Goal: Navigation & Orientation: Find specific page/section

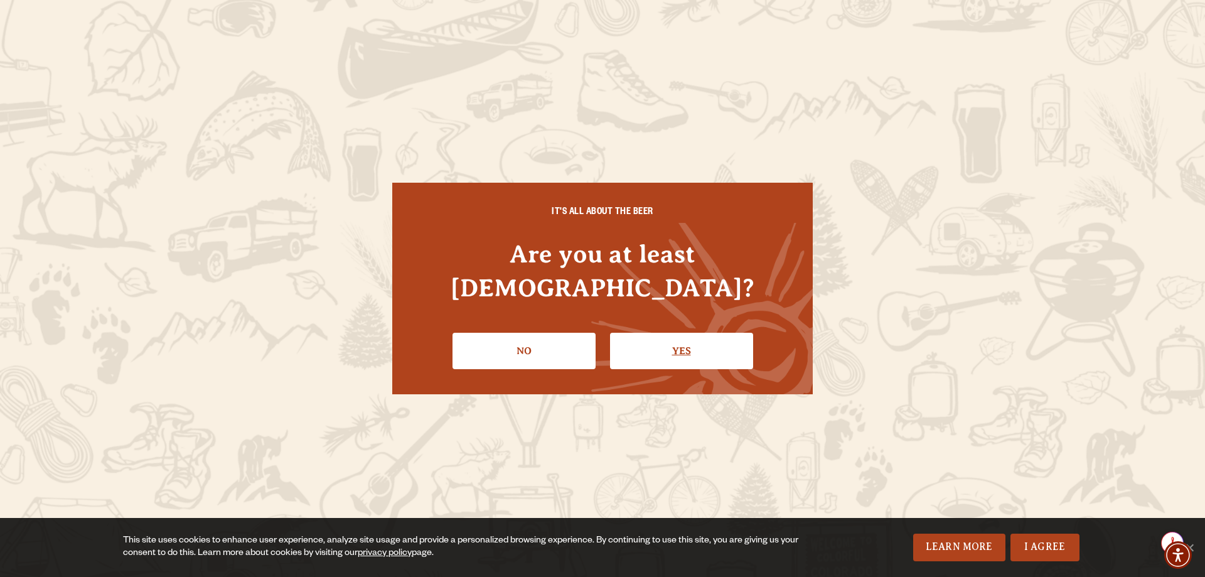
click at [682, 333] on link "Yes" at bounding box center [681, 351] width 143 height 36
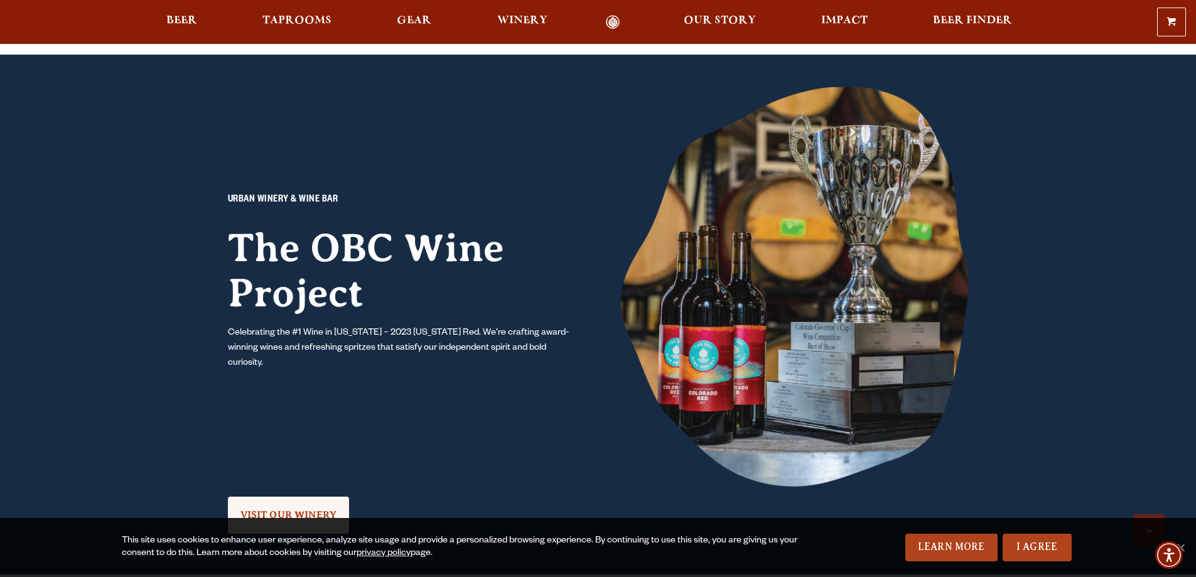
scroll to position [941, 0]
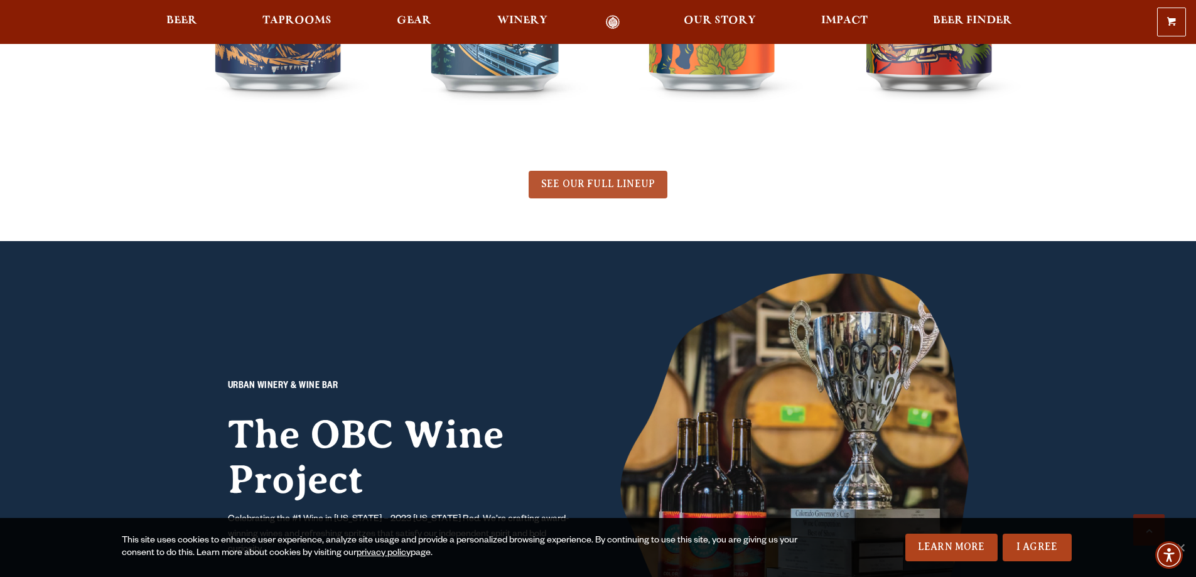
click at [579, 177] on link "SEE OUR FULL LINEUP" at bounding box center [597, 185] width 139 height 28
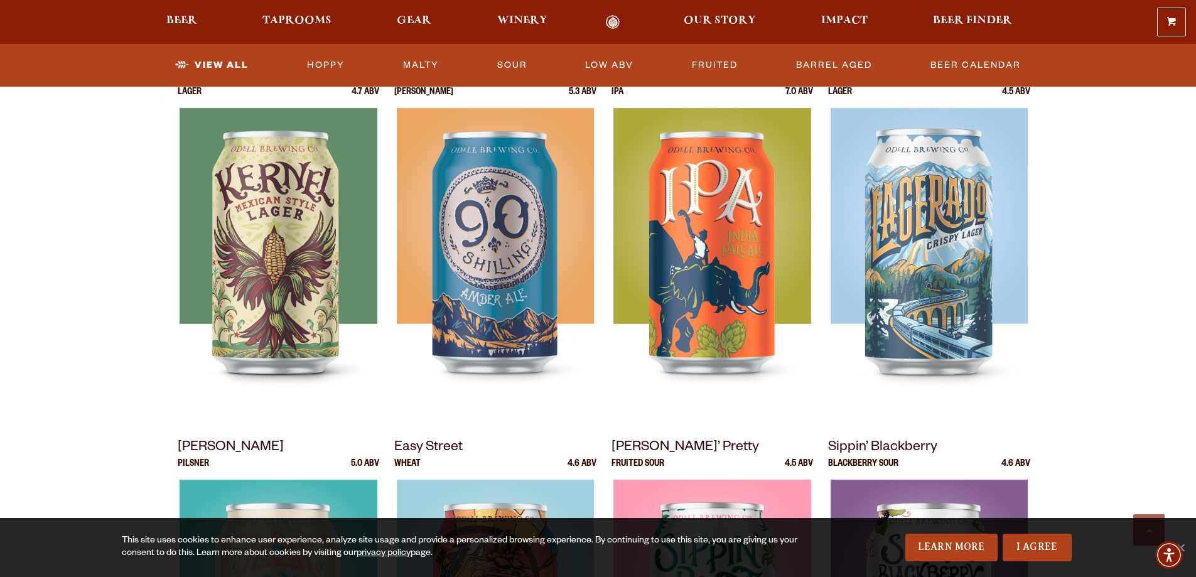
scroll to position [188, 0]
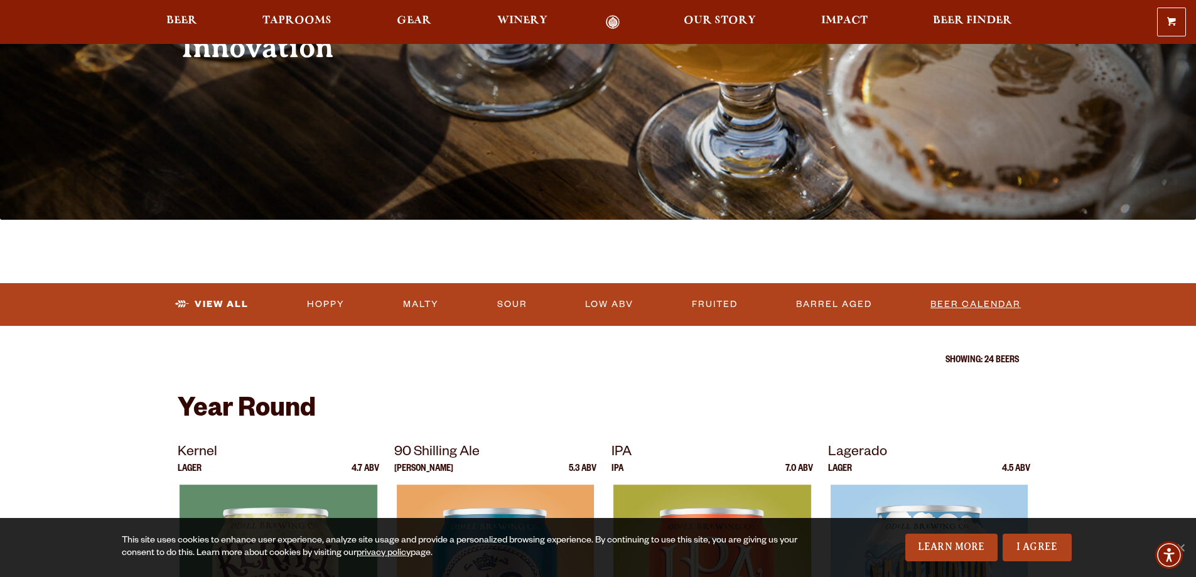
click at [1005, 305] on link "Beer Calendar" at bounding box center [975, 304] width 100 height 29
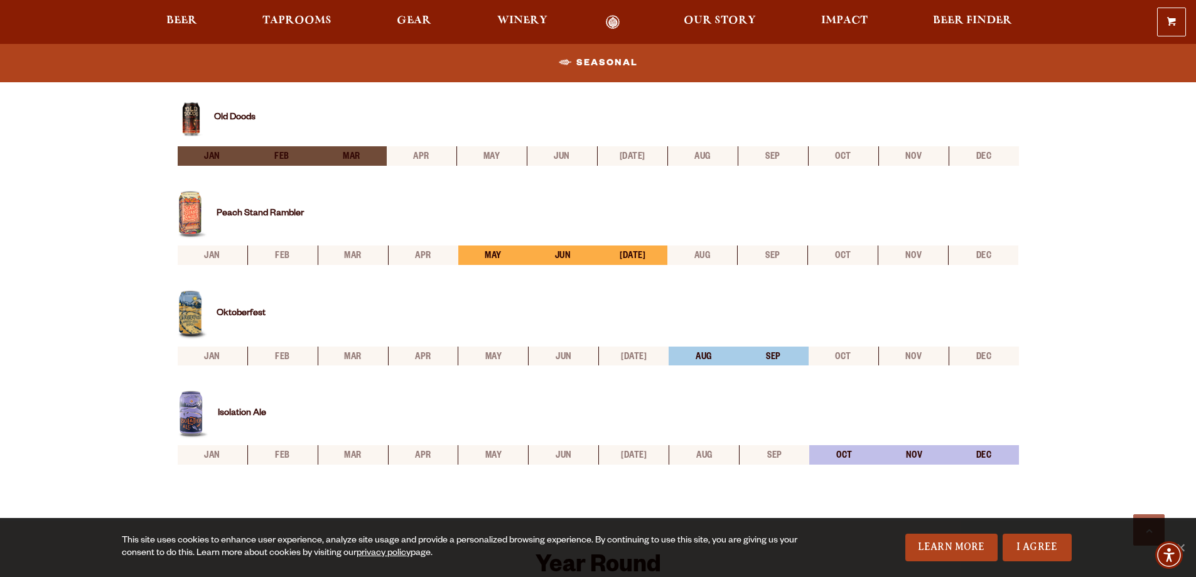
scroll to position [439, 0]
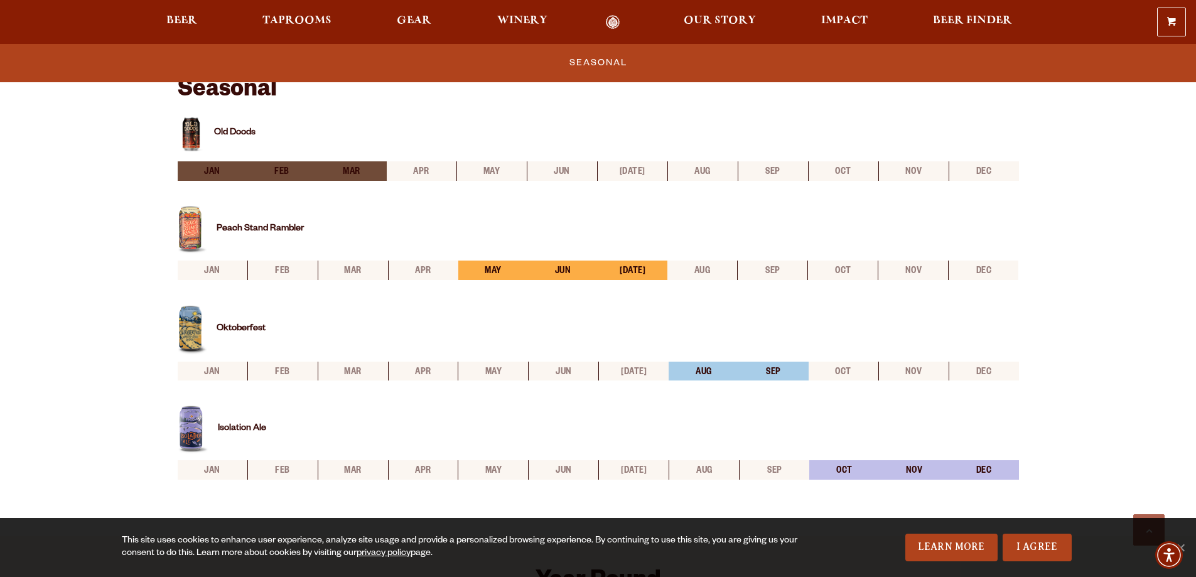
click at [193, 428] on img at bounding box center [193, 429] width 31 height 48
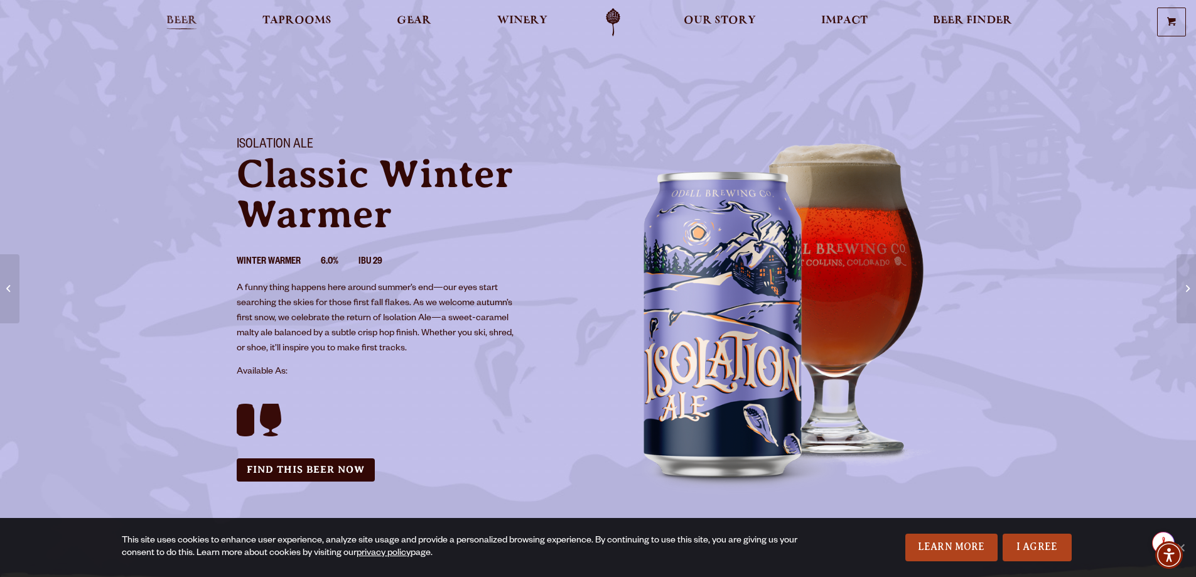
click at [184, 16] on span "Beer" at bounding box center [181, 21] width 31 height 10
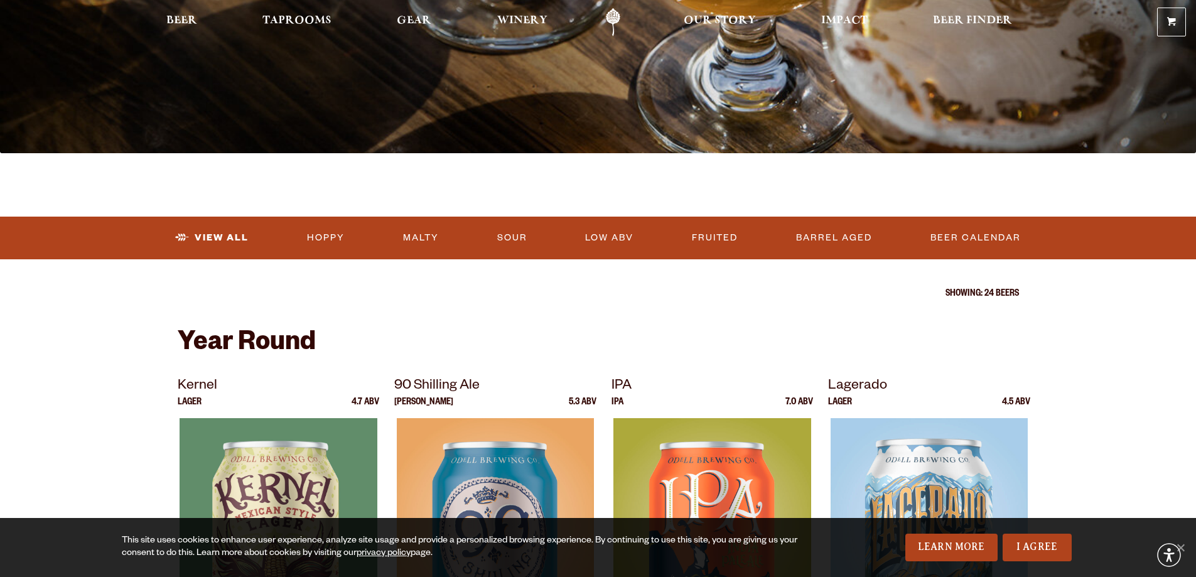
scroll to position [377, 0]
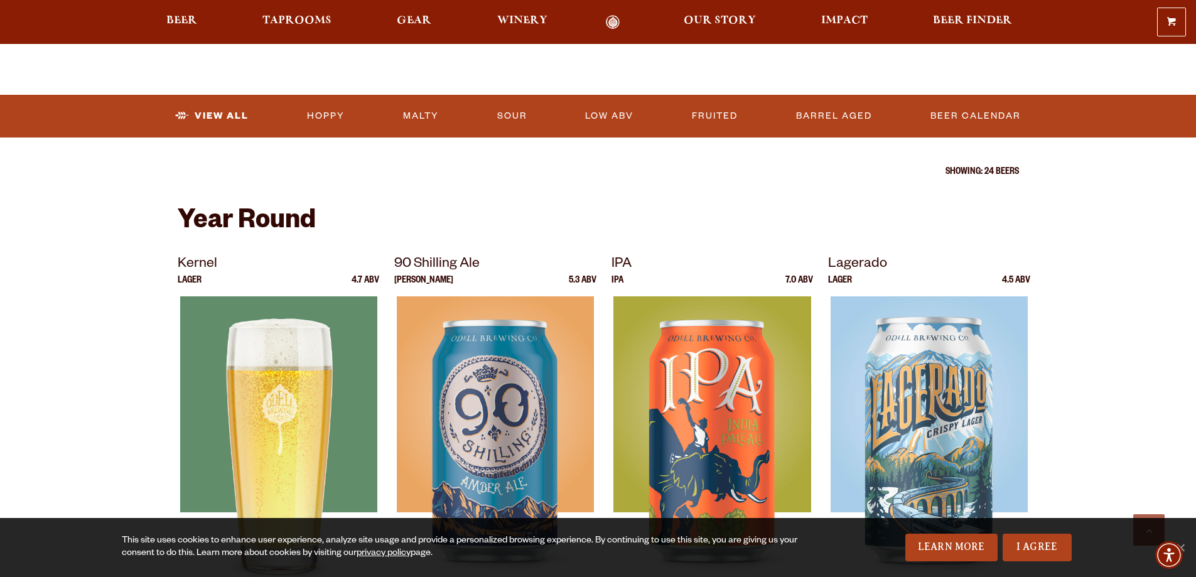
click at [293, 406] on div at bounding box center [279, 453] width 202 height 314
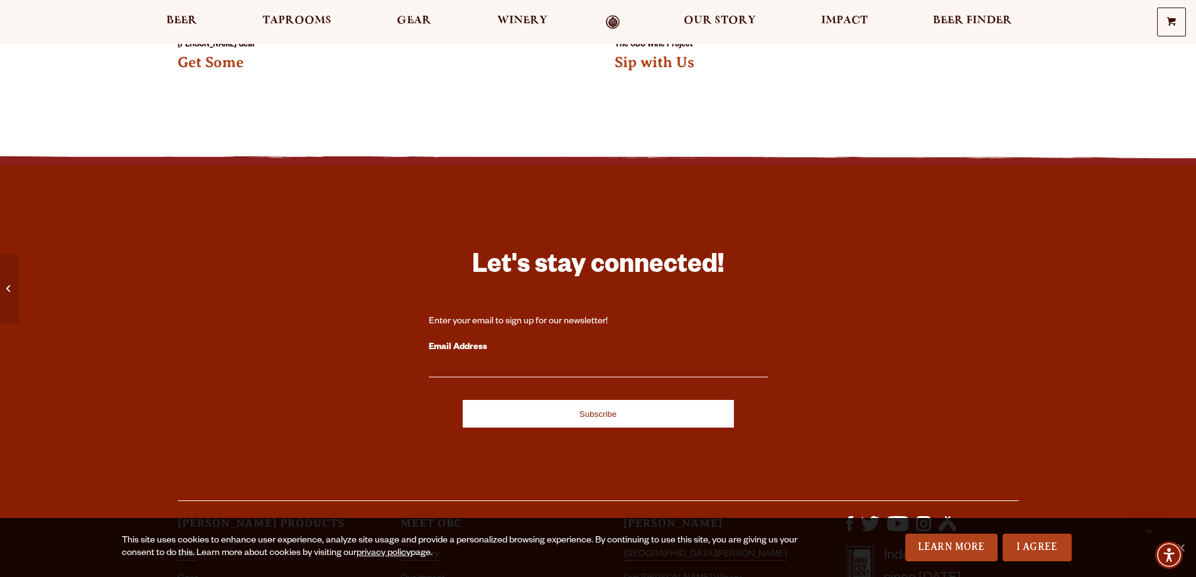
scroll to position [2197, 0]
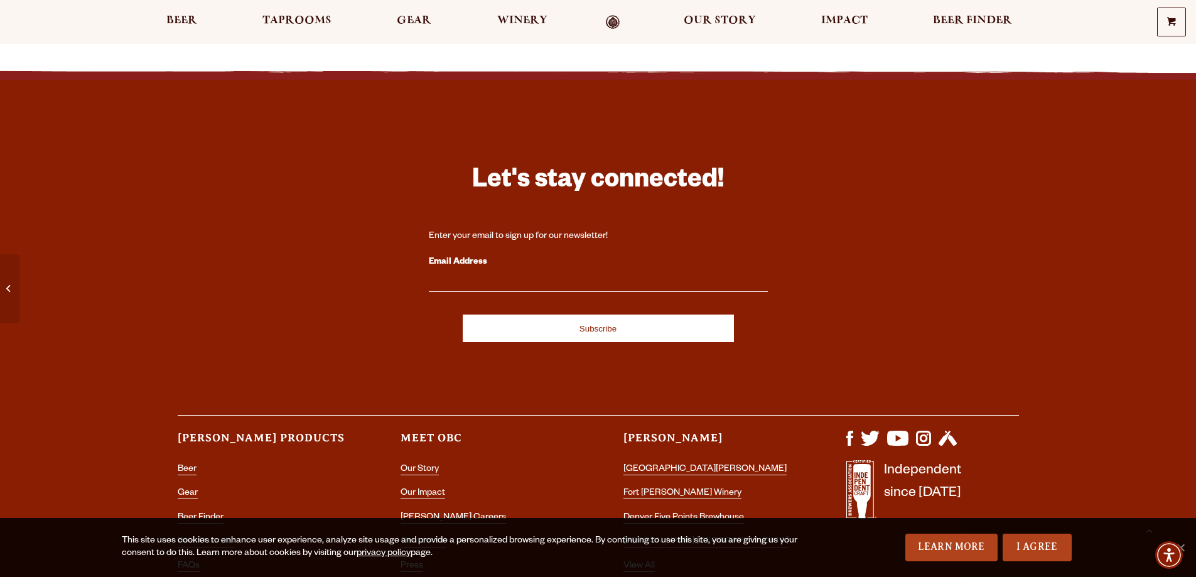
click at [468, 254] on label "Email Address" at bounding box center [598, 262] width 339 height 16
click at [468, 276] on input "Email Address" at bounding box center [598, 284] width 339 height 16
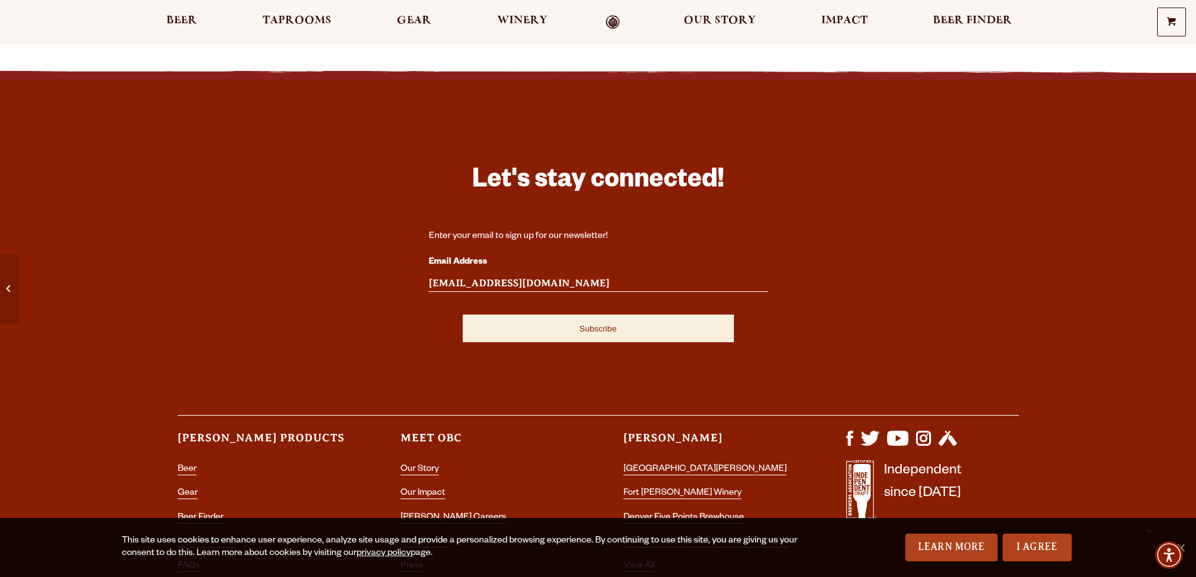
click at [577, 321] on input "Subscribe" at bounding box center [598, 328] width 271 height 28
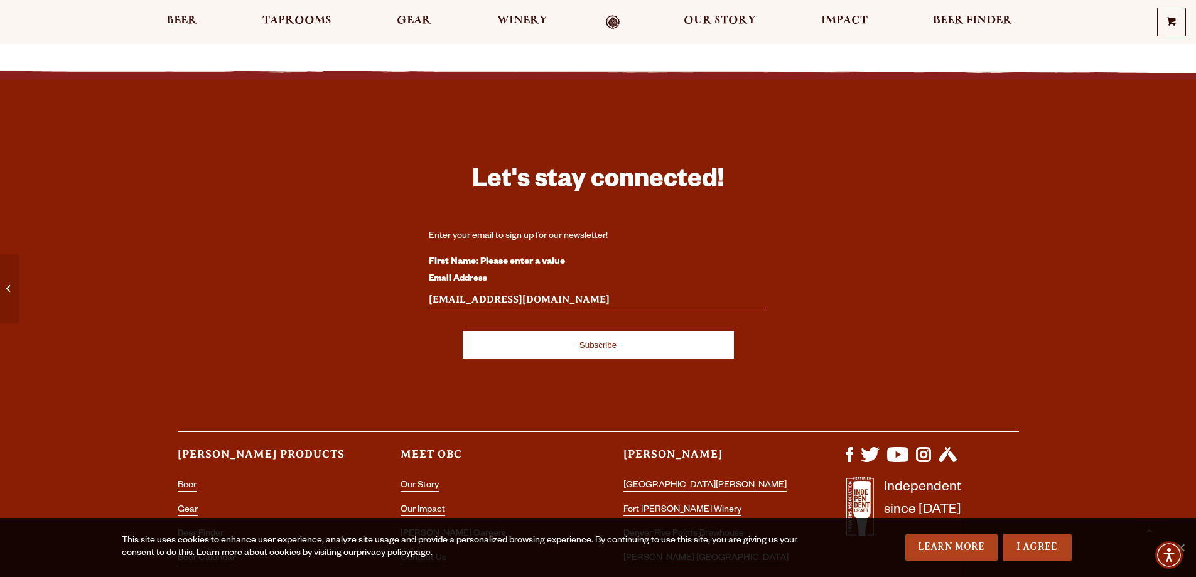
click at [495, 292] on input "[EMAIL_ADDRESS][DOMAIN_NAME]" at bounding box center [598, 300] width 339 height 16
type input "[EMAIL_ADDRESS][DOMAIN_NAME]"
click at [551, 331] on input "Subscribe" at bounding box center [598, 345] width 271 height 28
click at [660, 254] on div "First Name: Please enter a value" at bounding box center [598, 262] width 339 height 16
click at [596, 335] on input "Subscribe" at bounding box center [598, 345] width 271 height 28
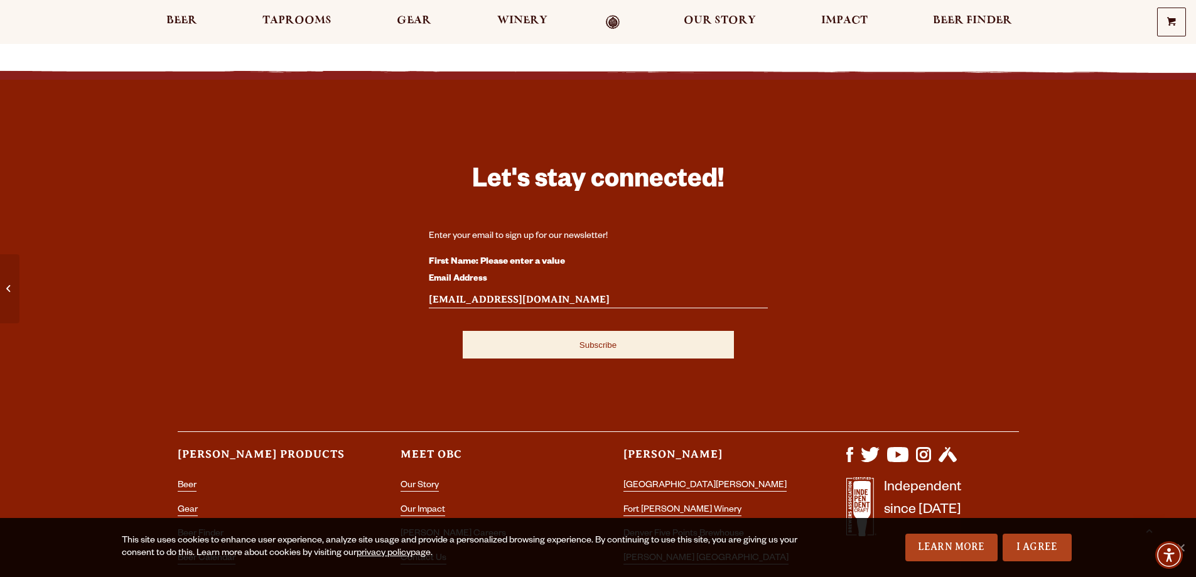
click at [589, 331] on input "Subscribe" at bounding box center [598, 345] width 271 height 28
click at [570, 331] on input "Subscribe" at bounding box center [598, 345] width 271 height 28
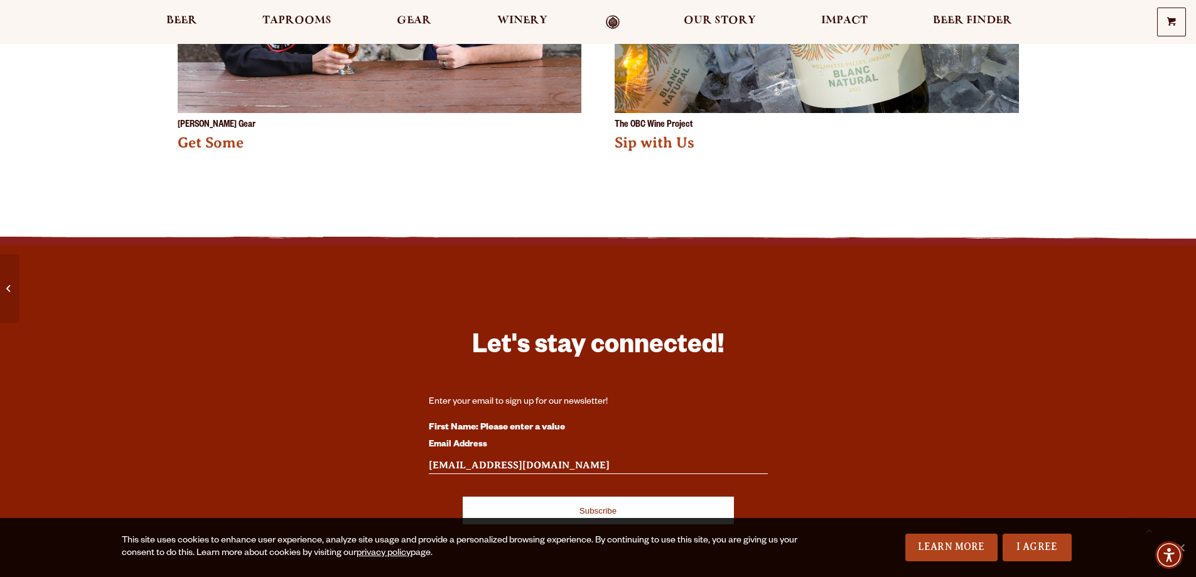
scroll to position [2071, 0]
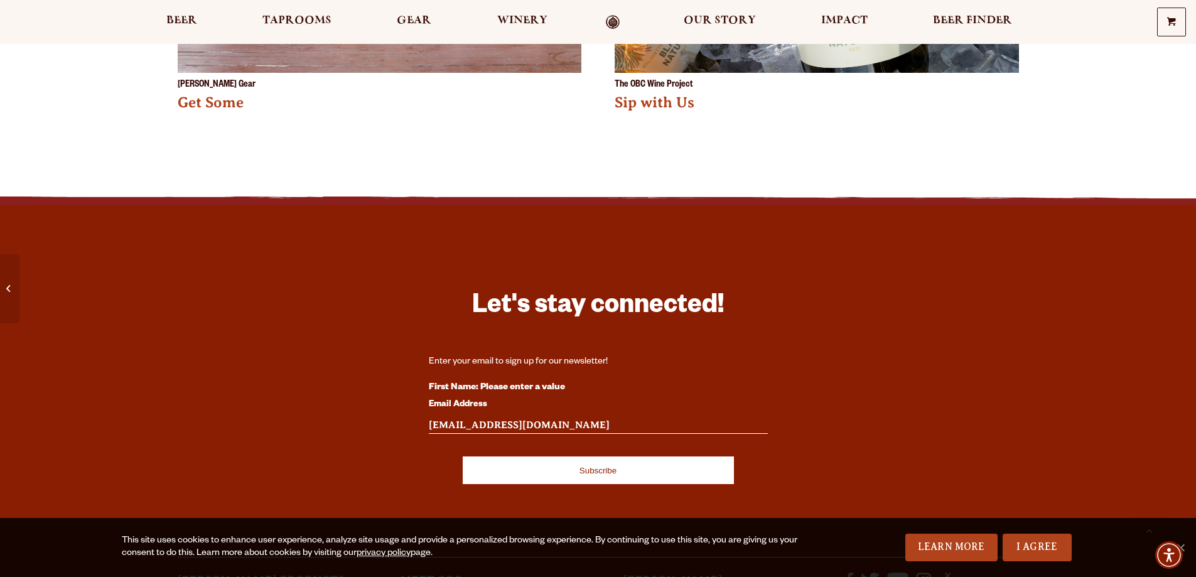
click at [576, 417] on input "saraheubanks98@gmail.com" at bounding box center [598, 425] width 339 height 16
click at [483, 380] on div "First Name: Please enter a value" at bounding box center [598, 388] width 339 height 16
drag, startPoint x: 487, startPoint y: 394, endPoint x: 476, endPoint y: 381, distance: 17.0
click at [486, 397] on label "Email Address" at bounding box center [598, 405] width 339 height 16
click at [486, 417] on input "saraheubanks98@gmail.com" at bounding box center [598, 425] width 339 height 16
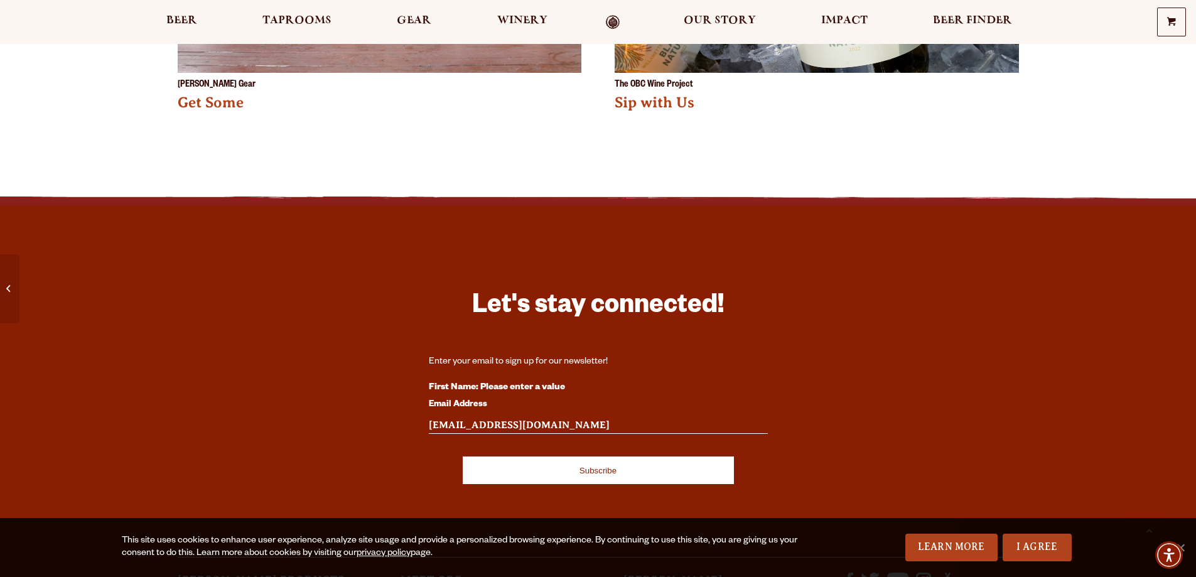
click at [474, 380] on div "First Name: Please enter a value" at bounding box center [598, 388] width 339 height 16
click at [467, 397] on label "Email Address" at bounding box center [598, 405] width 339 height 16
click at [467, 417] on input "saraheubanks98@gmail.com" at bounding box center [598, 425] width 339 height 16
click at [565, 383] on strong "First Name: Please enter a value" at bounding box center [497, 388] width 136 height 10
drag, startPoint x: 566, startPoint y: 370, endPoint x: 459, endPoint y: 367, distance: 107.4
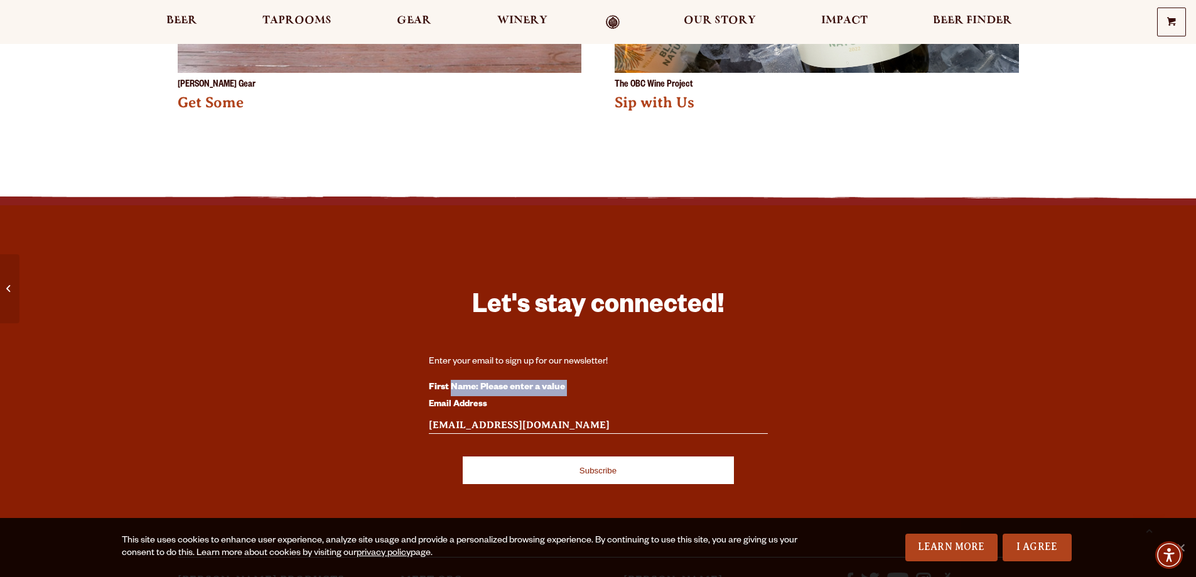
click at [459, 380] on div "First Name: Please enter a value" at bounding box center [598, 388] width 339 height 16
click at [454, 380] on div "First Name: Please enter a value" at bounding box center [598, 388] width 339 height 16
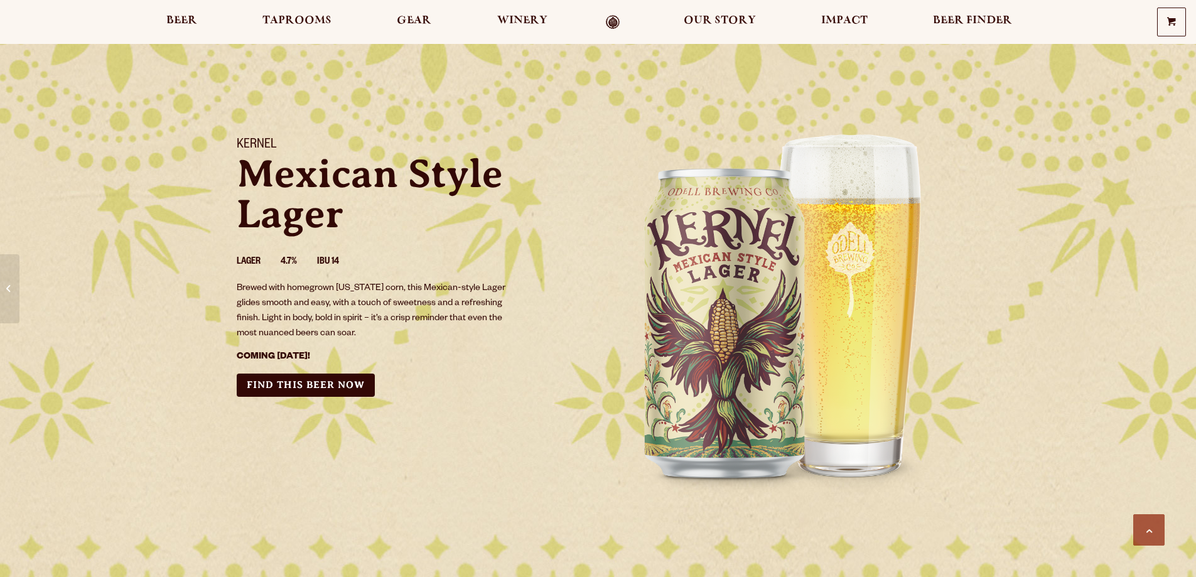
scroll to position [2071, 0]
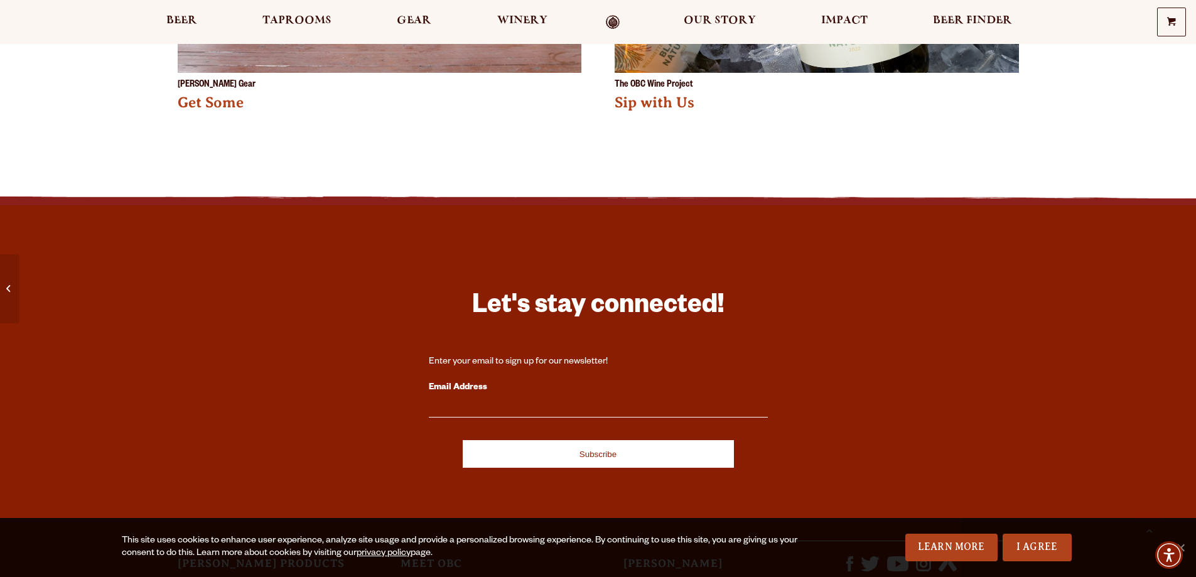
click at [472, 401] on input "Email Address" at bounding box center [598, 409] width 339 height 16
click at [491, 401] on input "saraheubanks@gmail.com" at bounding box center [598, 409] width 339 height 16
click at [495, 401] on input "saraheubanks@gmail.com" at bounding box center [598, 409] width 339 height 16
click at [605, 401] on input "saraheubanks98@gmail.com" at bounding box center [598, 409] width 339 height 16
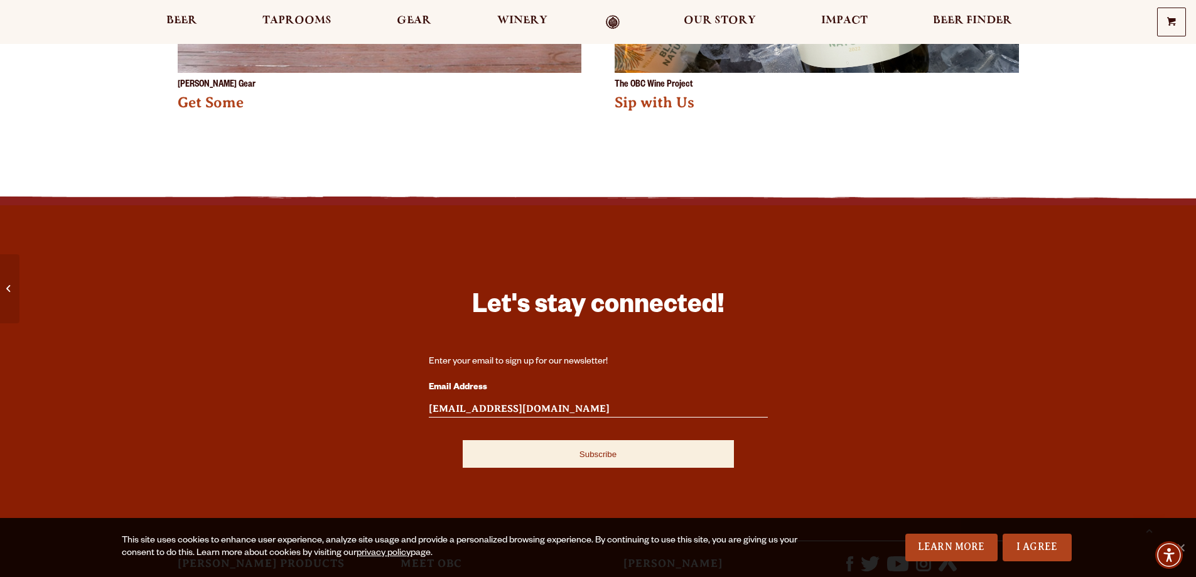
type input "saraheubanks98@gmail.com"
click at [564, 440] on input "Subscribe" at bounding box center [598, 454] width 271 height 28
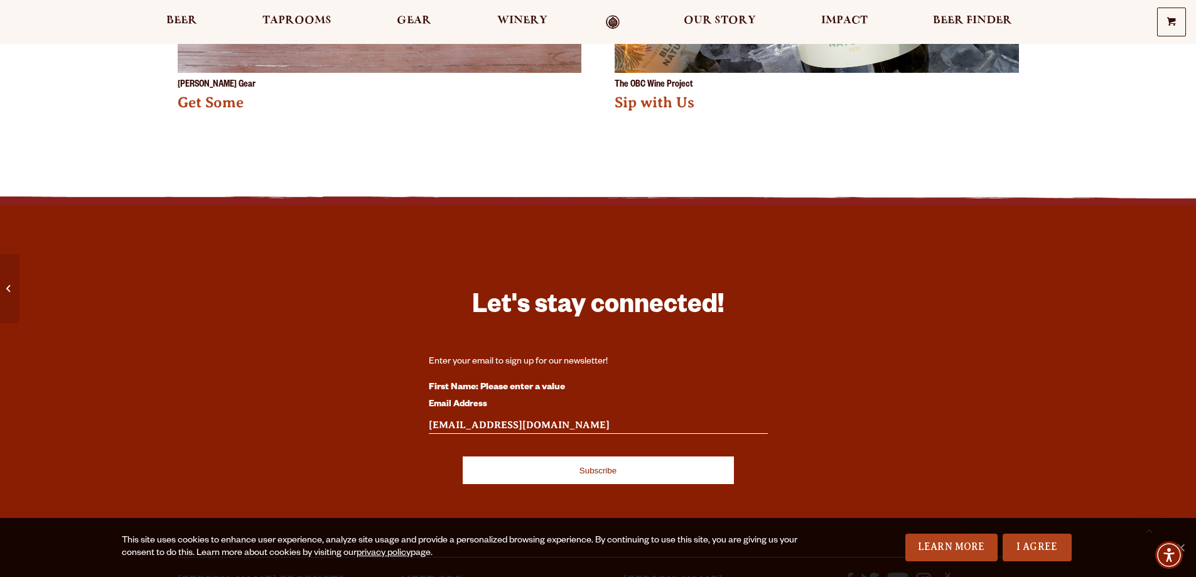
click at [507, 383] on strong "First Name: Please enter a value" at bounding box center [497, 388] width 136 height 10
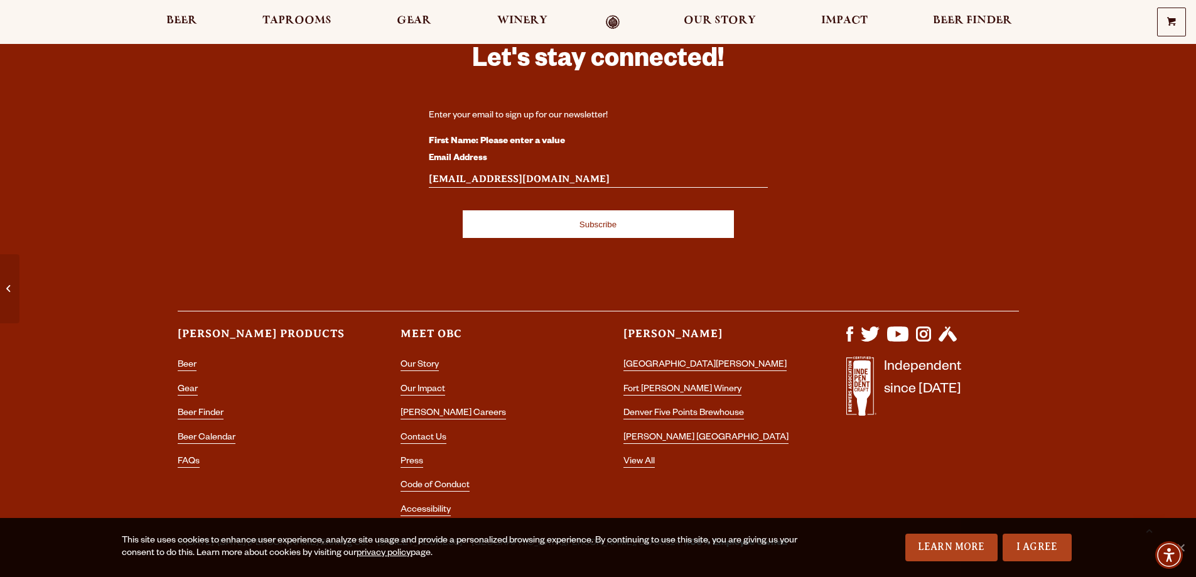
scroll to position [2322, 0]
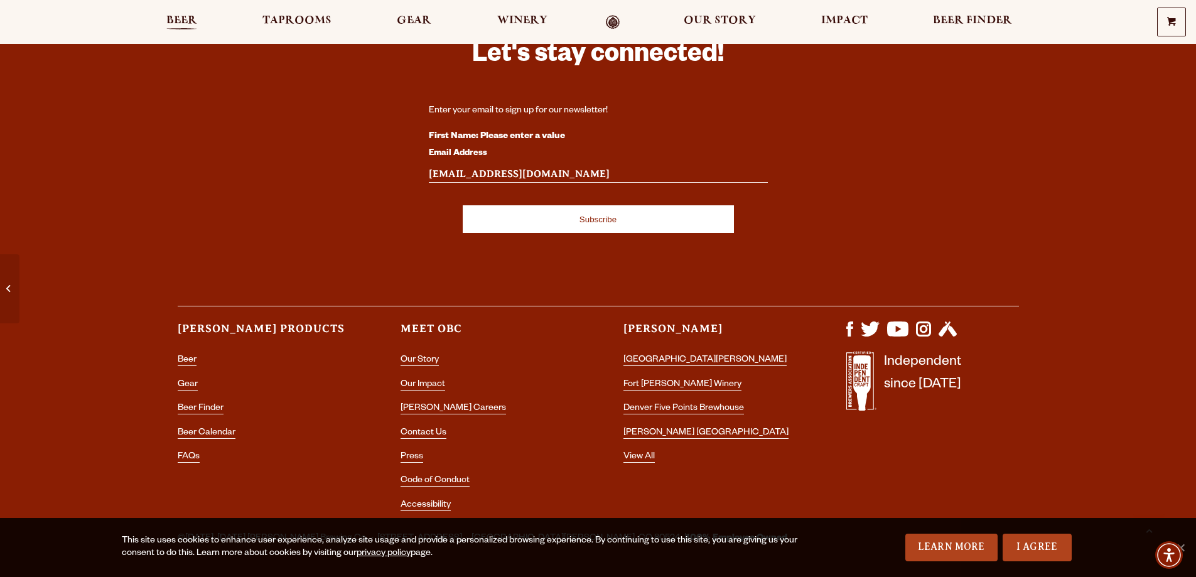
click at [196, 18] on span "Beer" at bounding box center [181, 21] width 31 height 10
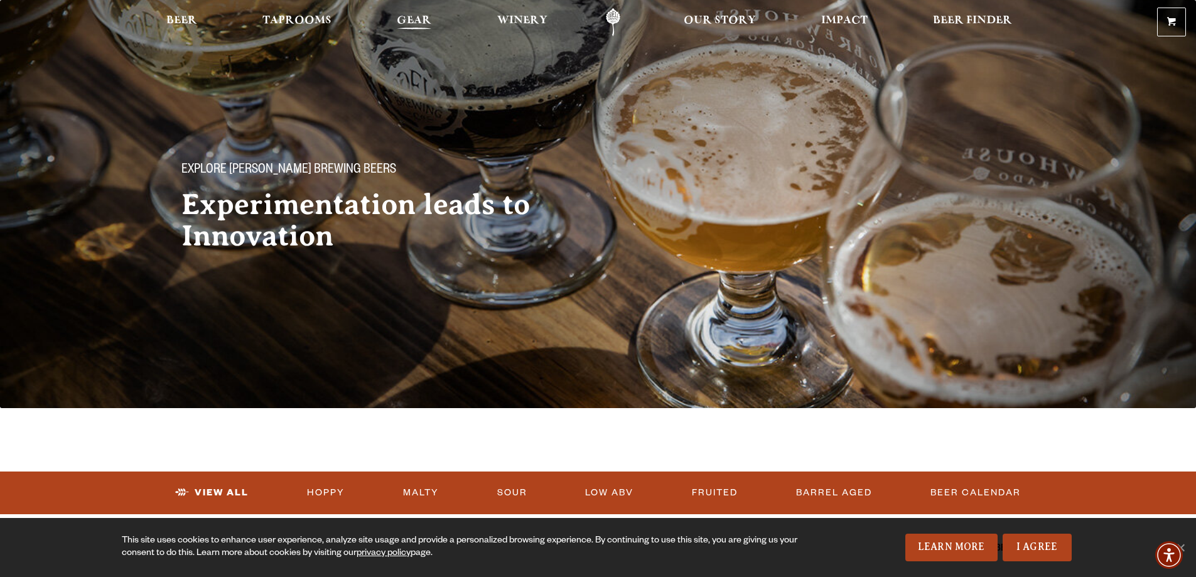
click at [416, 16] on span "Gear" at bounding box center [414, 21] width 35 height 10
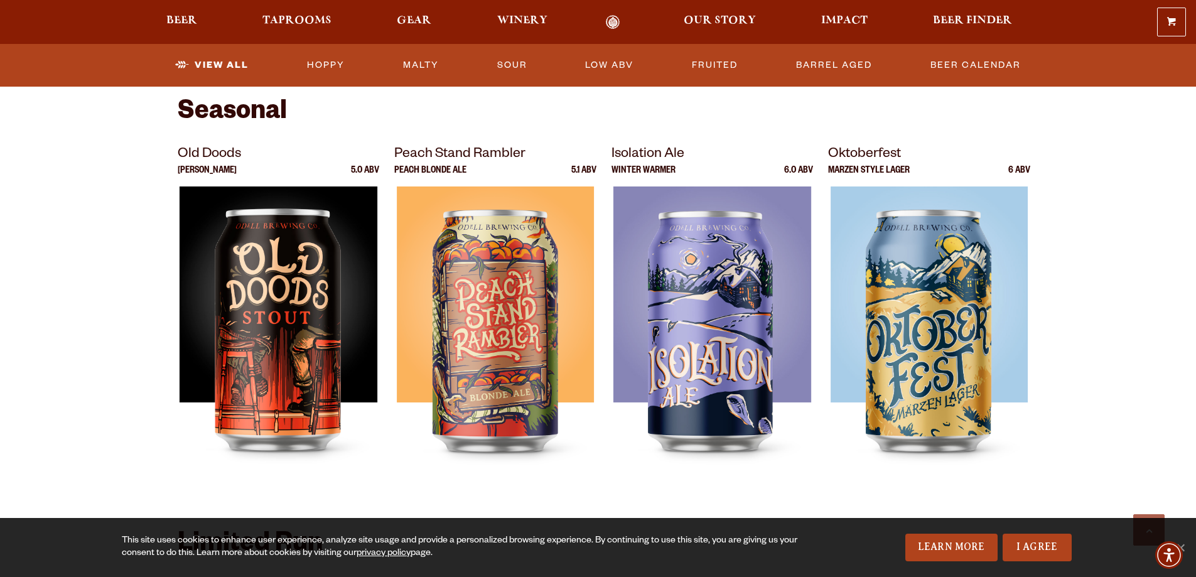
scroll to position [1695, 0]
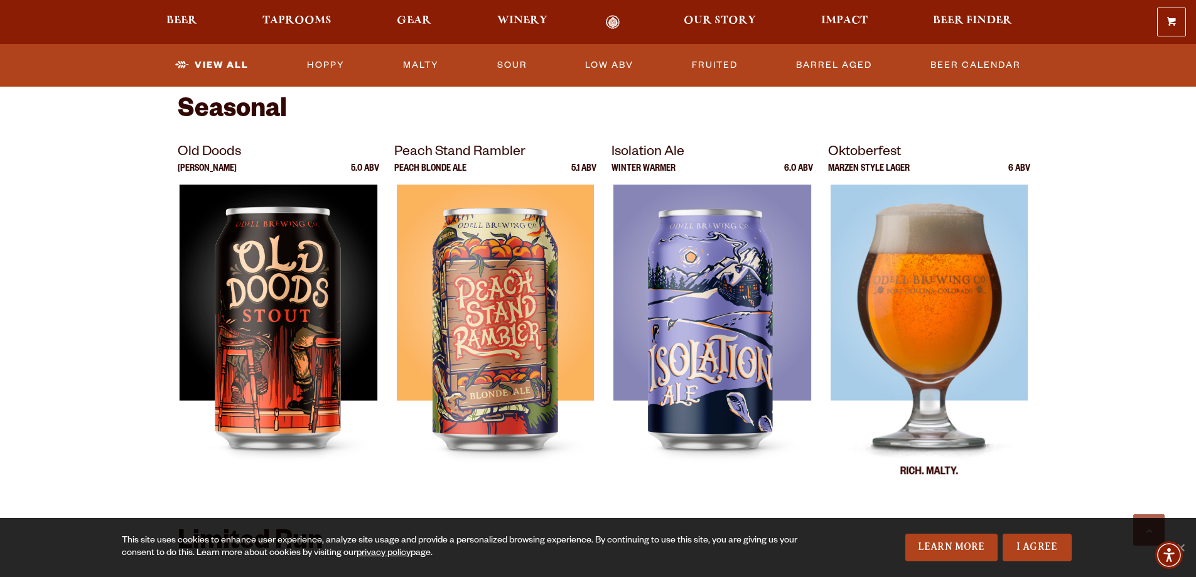
click at [968, 310] on img at bounding box center [929, 342] width 198 height 314
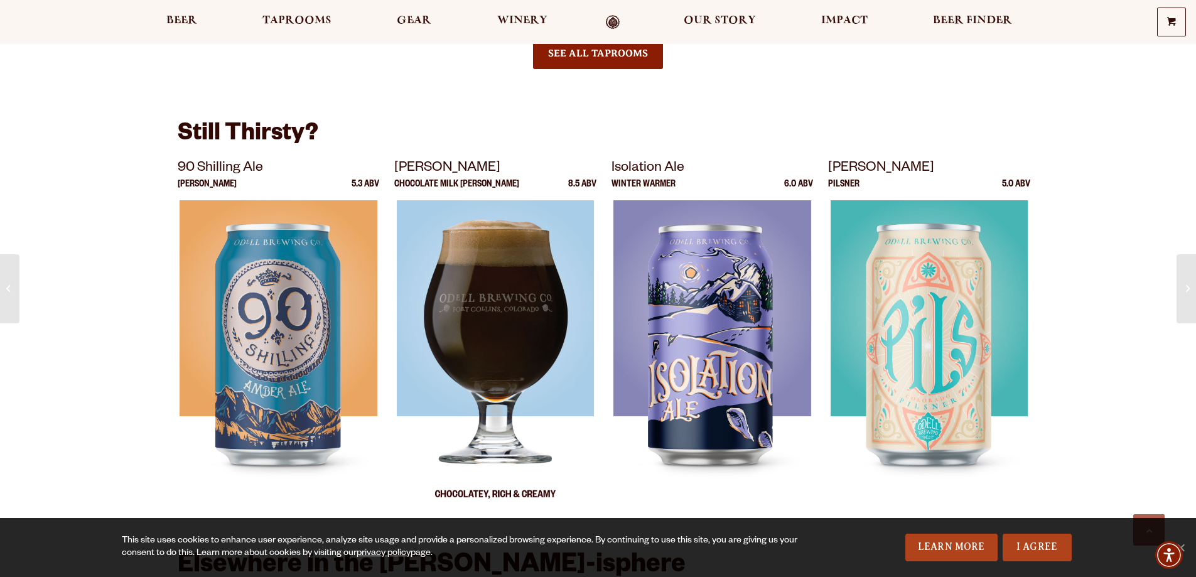
scroll to position [1255, 0]
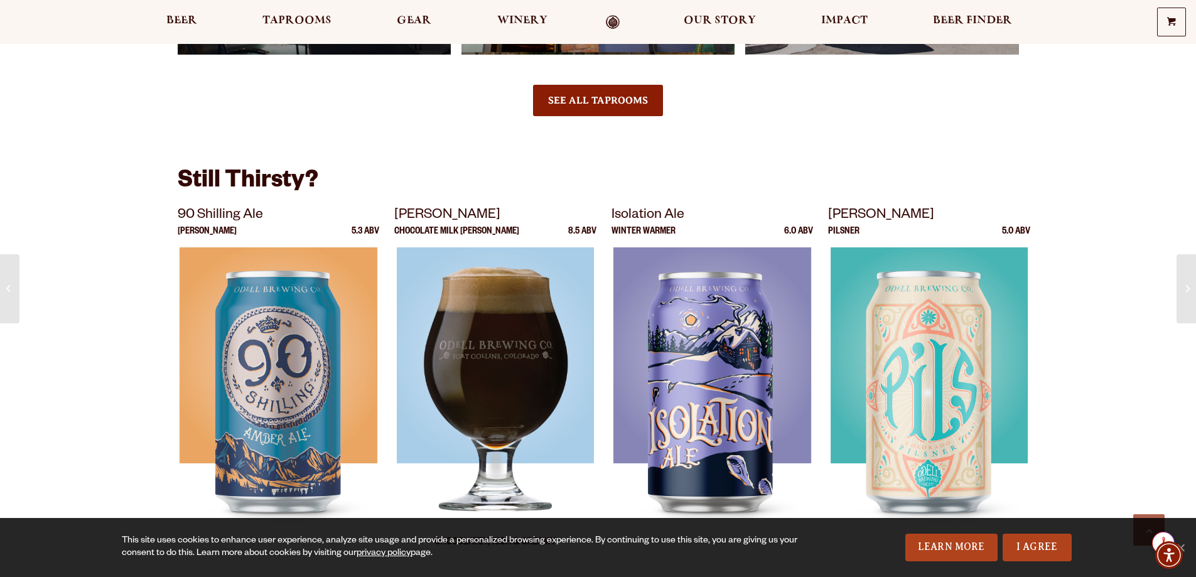
click at [513, 362] on img at bounding box center [495, 404] width 197 height 314
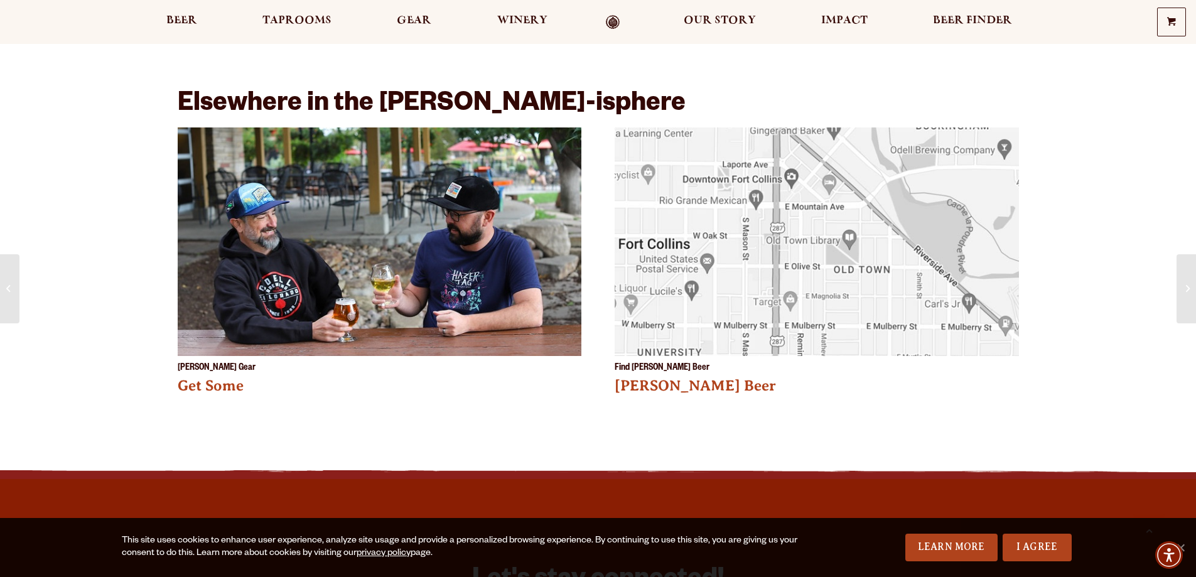
scroll to position [1695, 0]
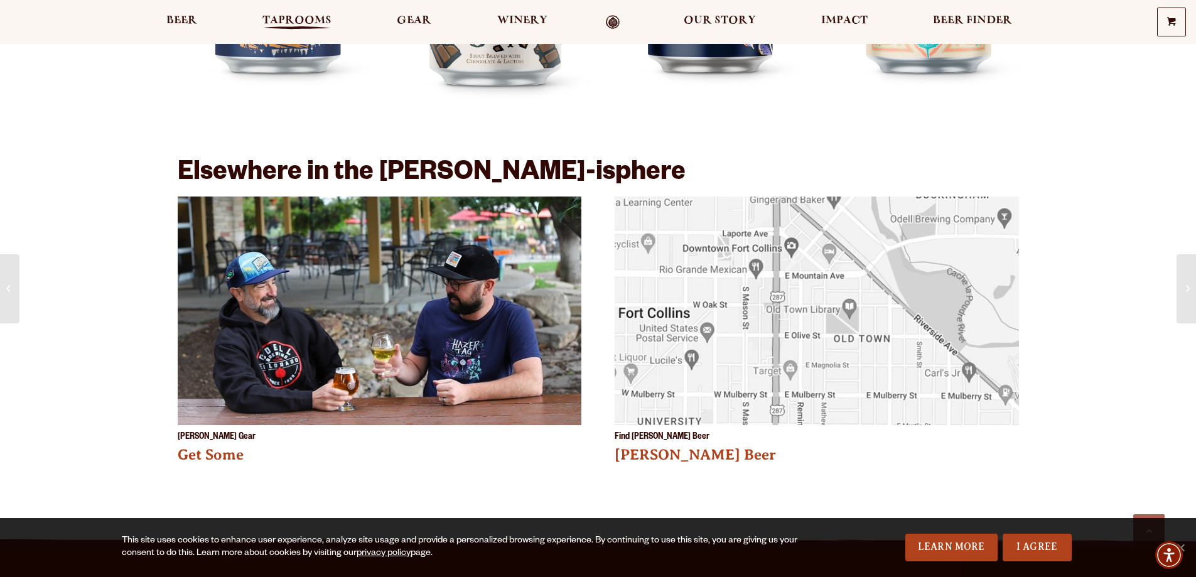
click at [328, 26] on span "Taprooms" at bounding box center [296, 21] width 69 height 10
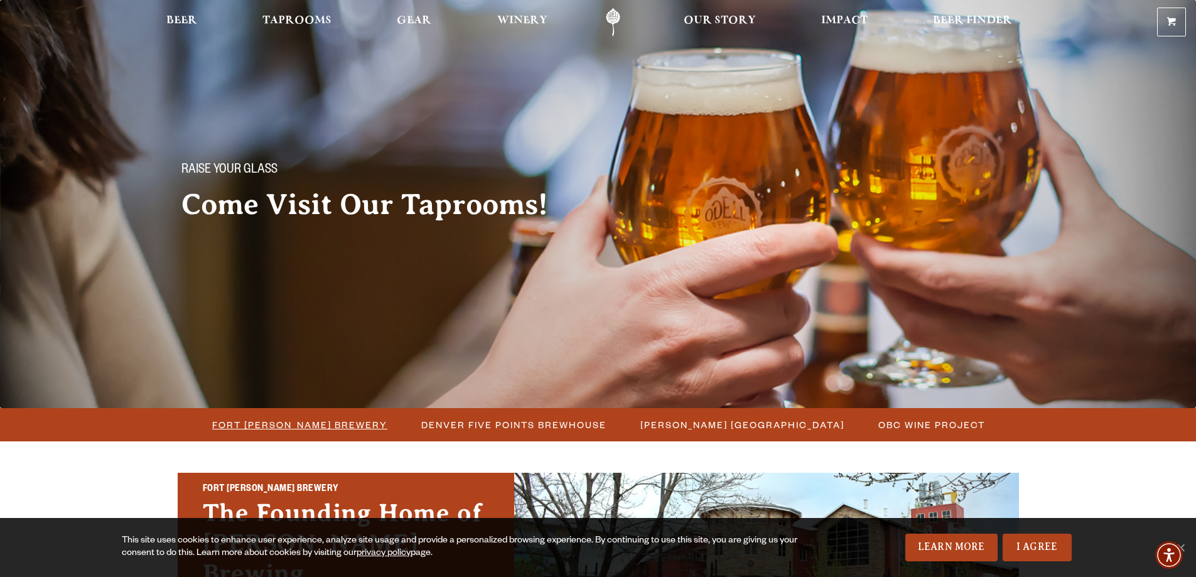
click at [358, 422] on span "Fort Collins Brewery" at bounding box center [299, 424] width 175 height 18
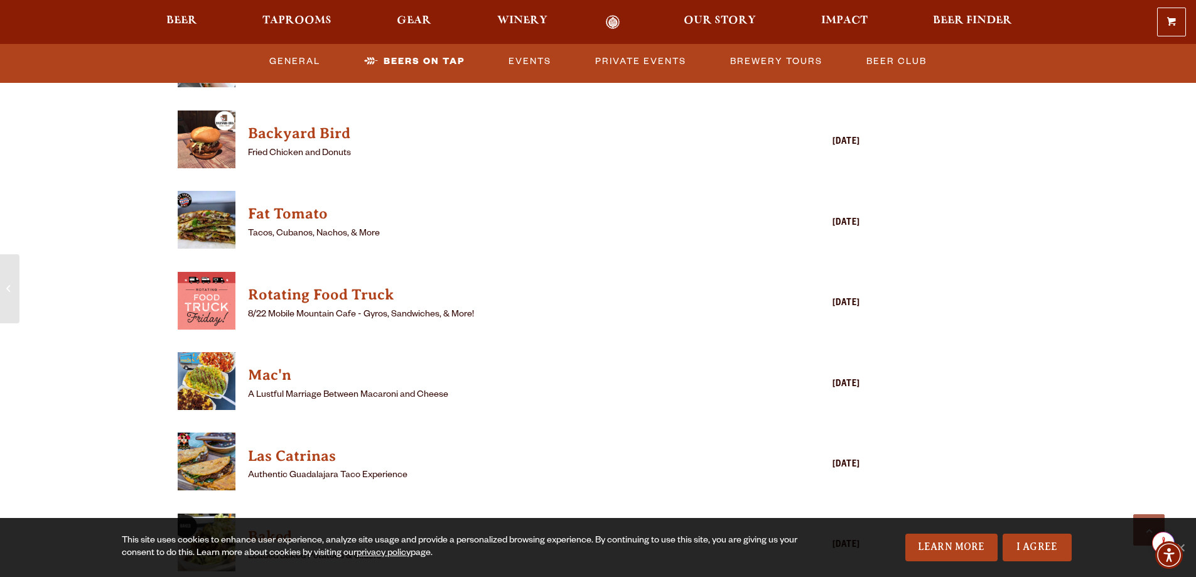
scroll to position [3389, 0]
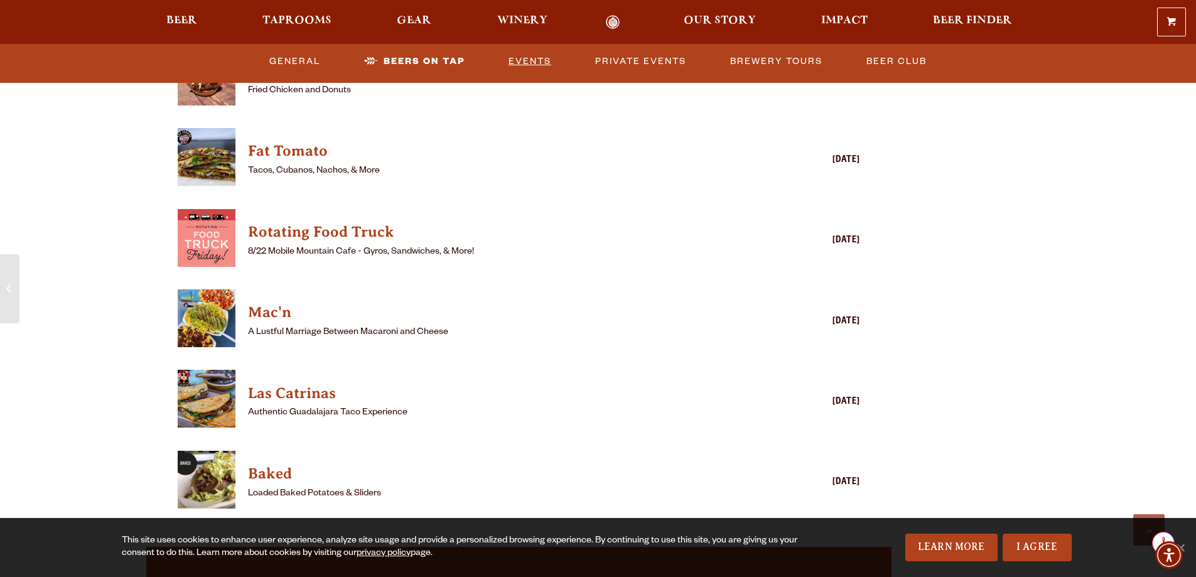
click at [538, 61] on link "Events" at bounding box center [529, 61] width 53 height 29
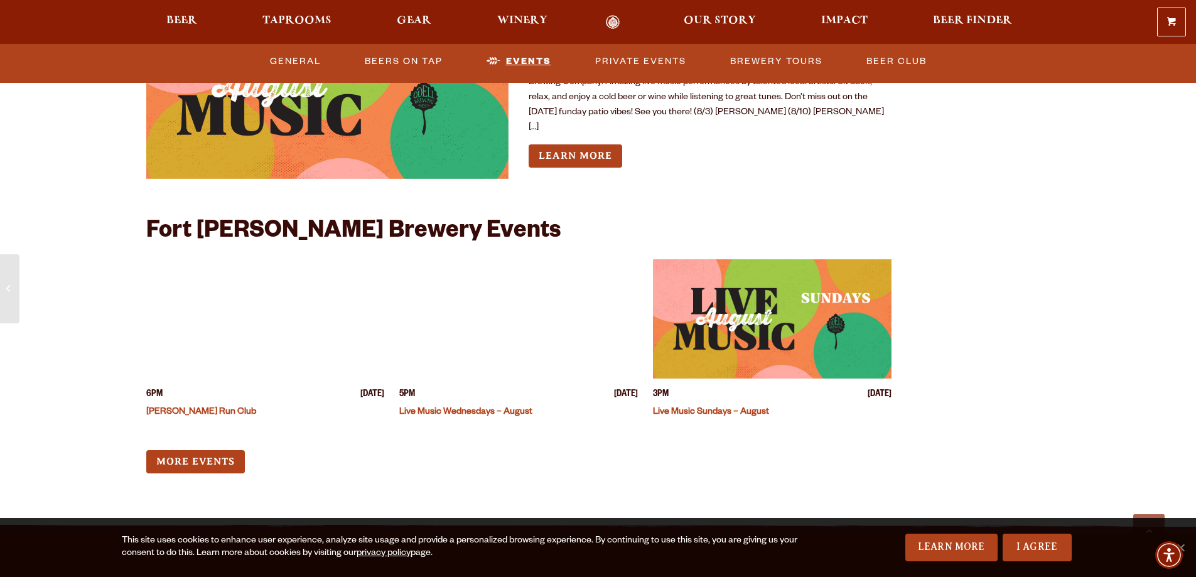
scroll to position [4756, 0]
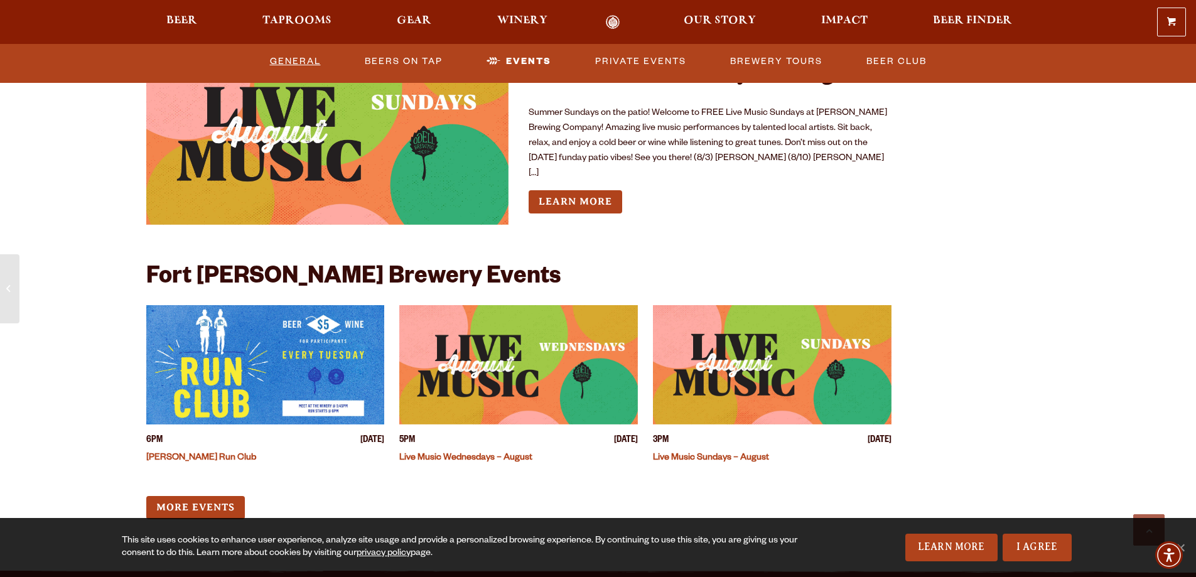
click at [303, 62] on link "General" at bounding box center [295, 61] width 61 height 29
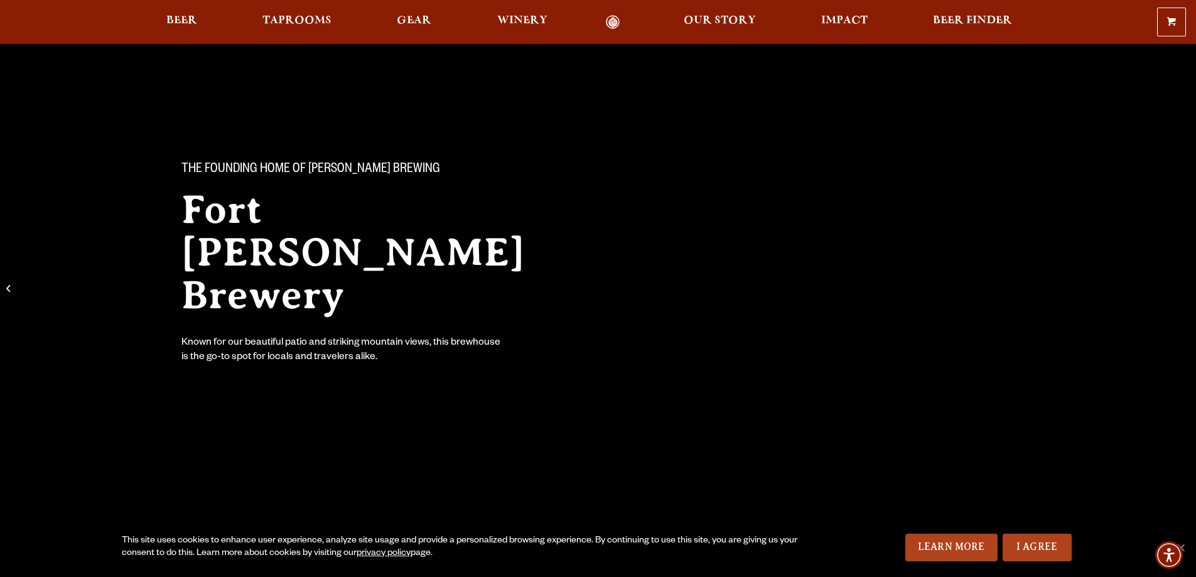
scroll to position [0, 0]
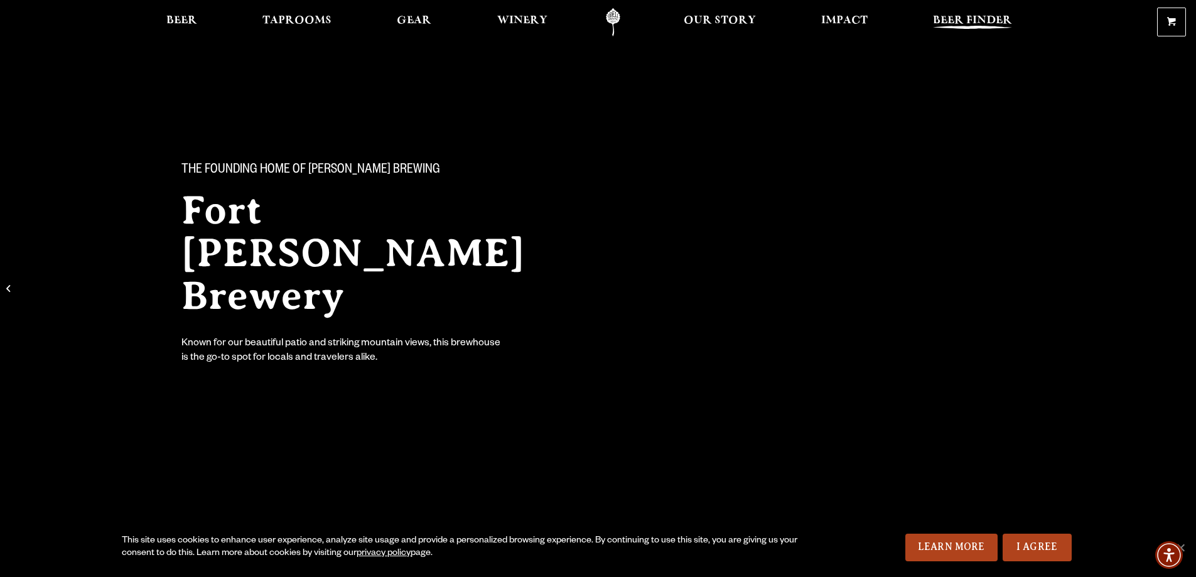
click at [956, 21] on span "Beer Finder" at bounding box center [972, 21] width 79 height 10
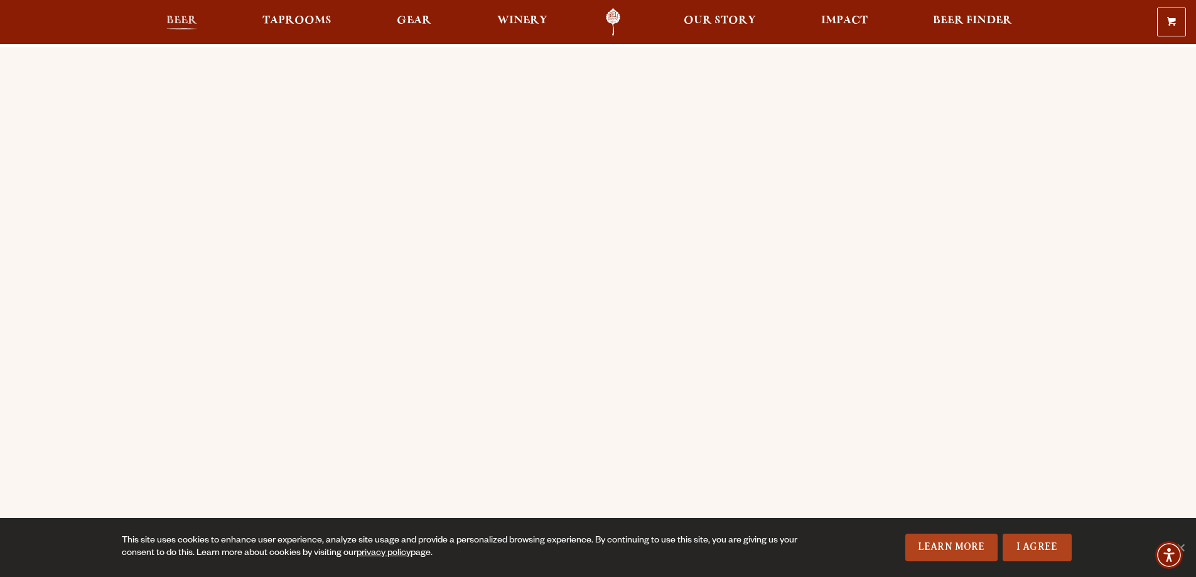
click at [182, 21] on span "Beer" at bounding box center [181, 21] width 31 height 10
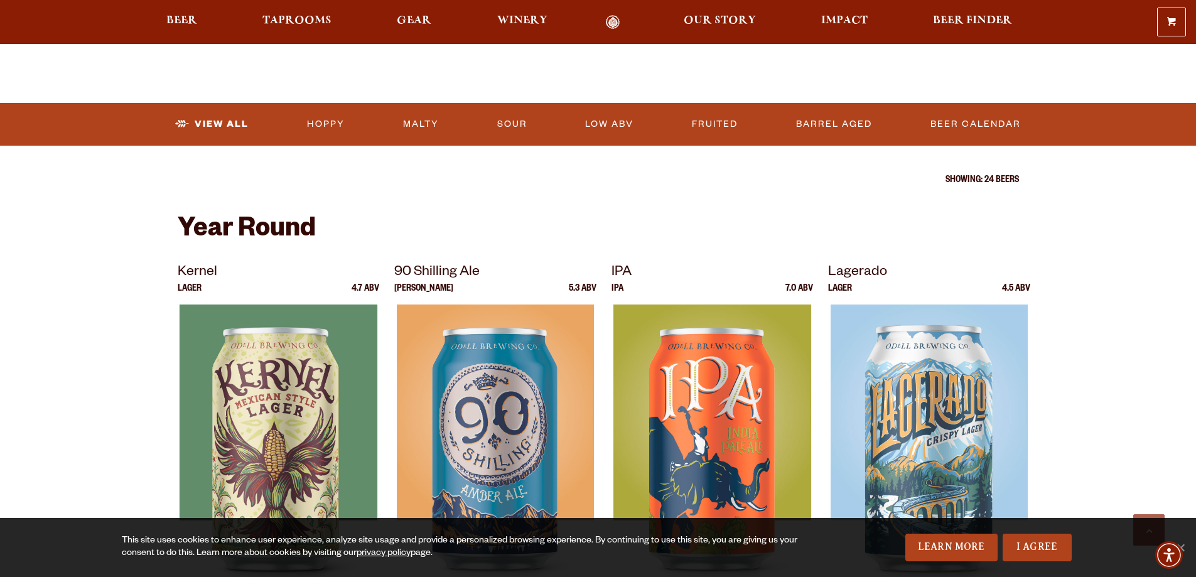
scroll to position [314, 0]
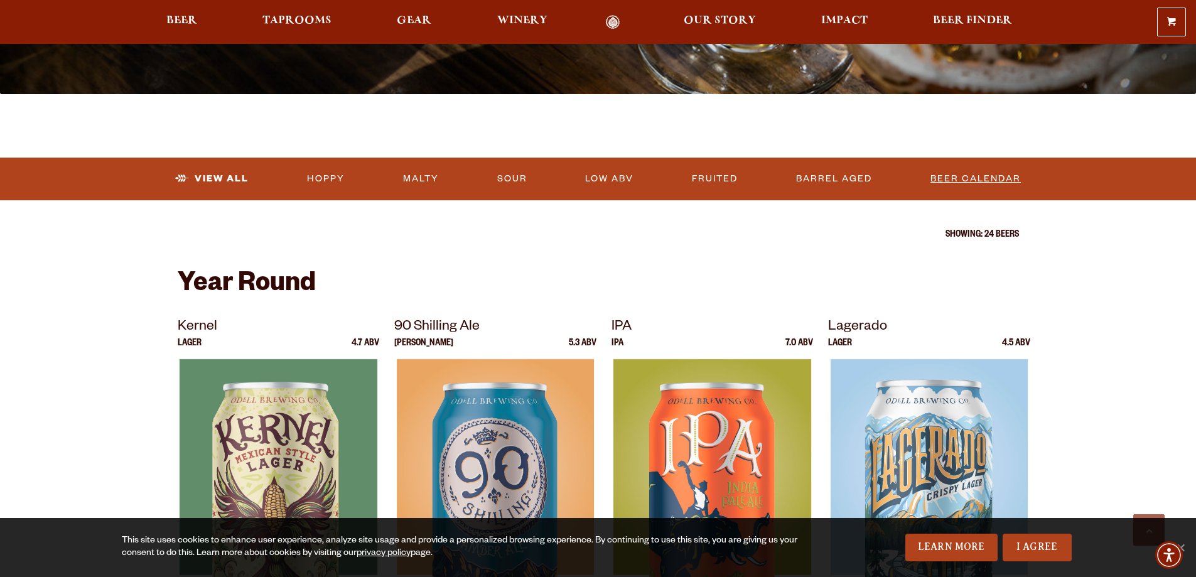
click at [1005, 175] on link "Beer Calendar" at bounding box center [975, 178] width 100 height 29
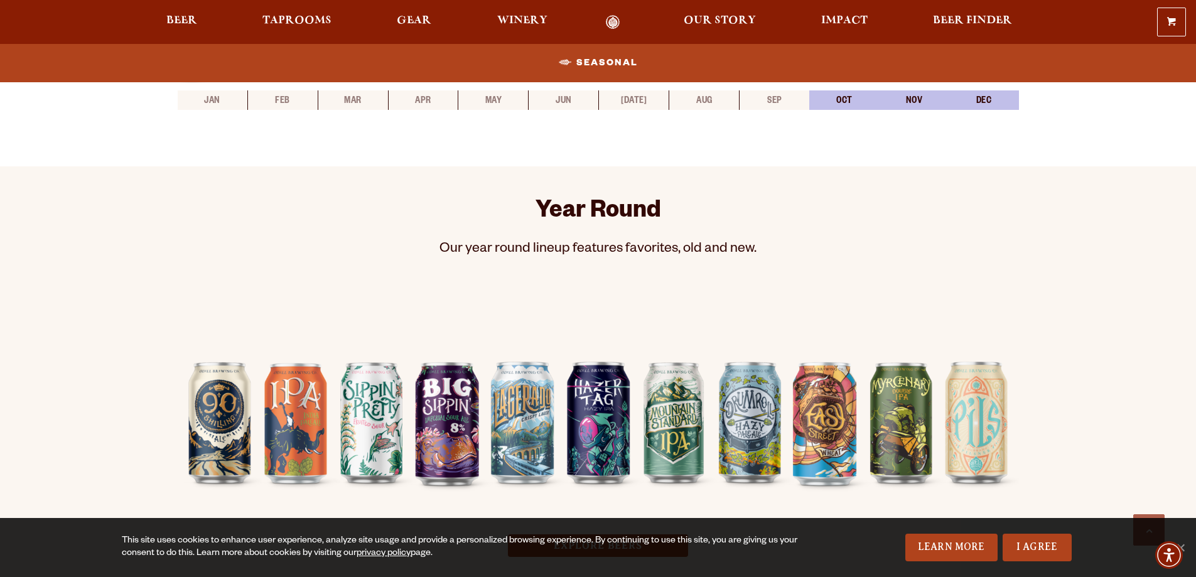
scroll to position [690, 0]
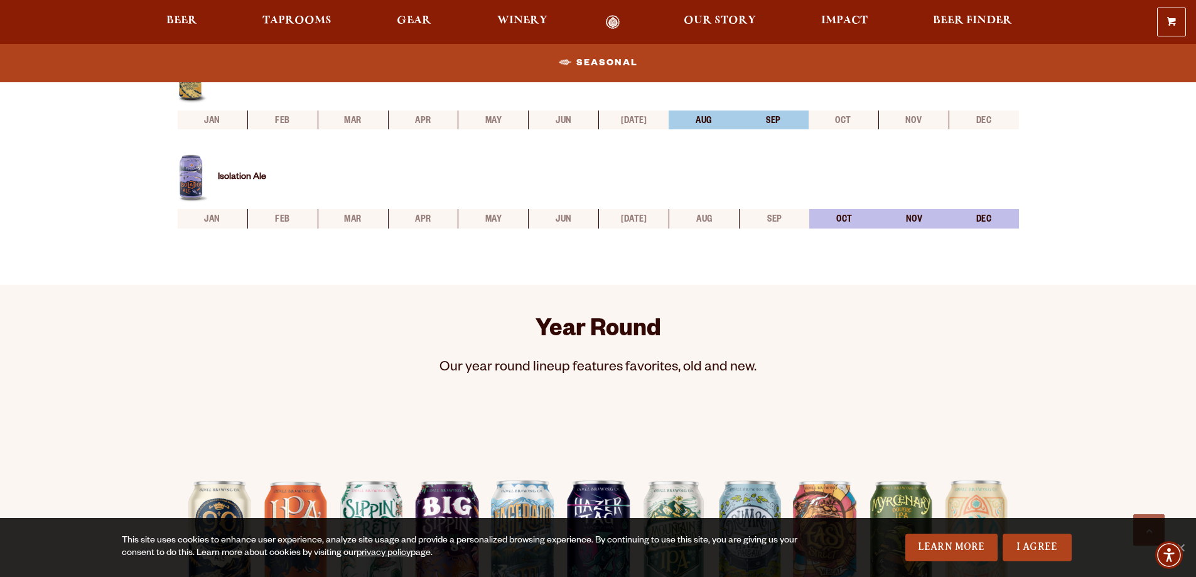
click at [716, 8] on div "0 Shopping Cart No products in the cart. Beer Taprooms Gear Winery Our Story Im…" at bounding box center [598, 22] width 1196 height 29
click at [710, 20] on span "Our Story" at bounding box center [719, 21] width 72 height 10
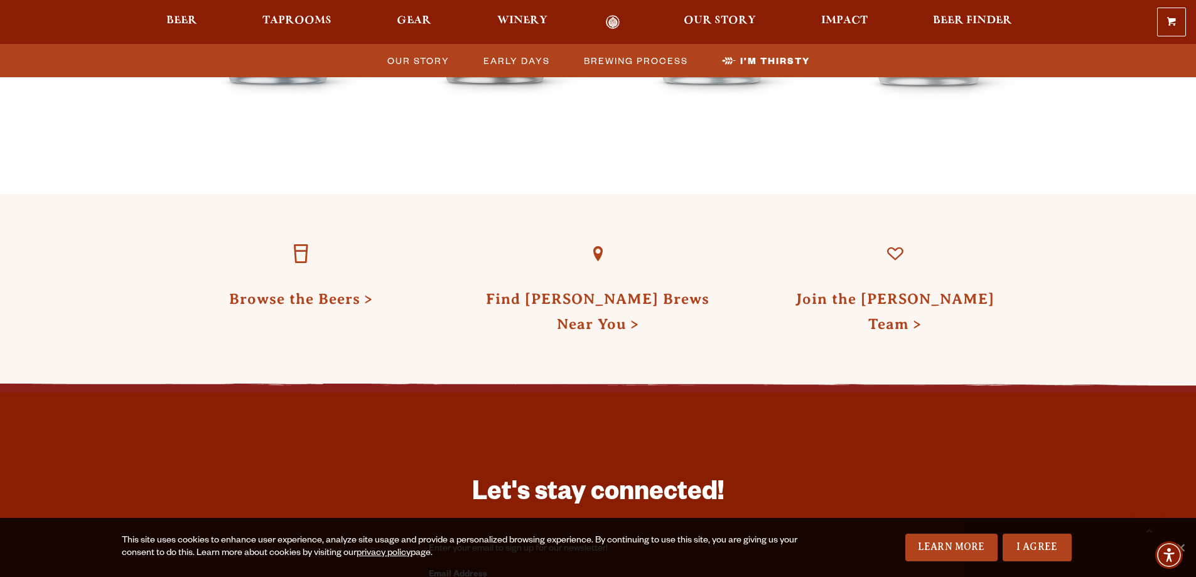
scroll to position [3891, 0]
